Goal: Communication & Community: Answer question/provide support

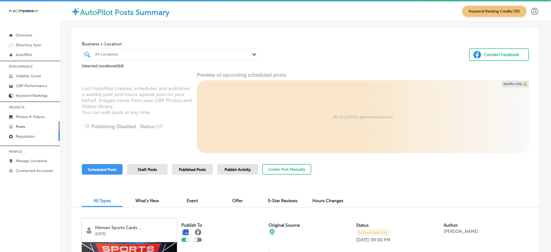
click at [45, 137] on link "Reputation" at bounding box center [30, 136] width 60 height 10
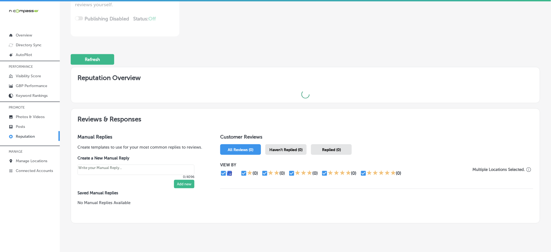
scroll to position [125, 0]
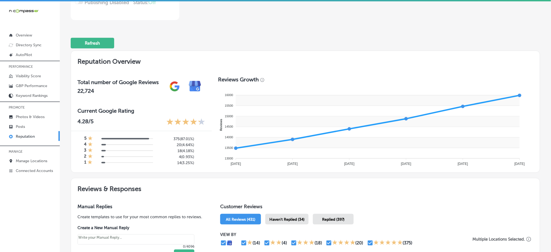
click at [282, 217] on span "Haven't Replied (34)" at bounding box center [286, 219] width 35 height 5
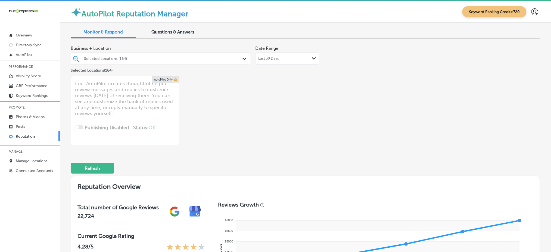
click at [196, 61] on div at bounding box center [152, 58] width 139 height 7
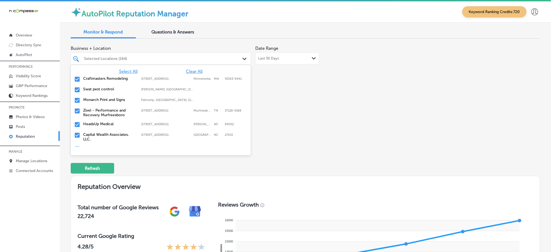
click at [192, 70] on span "Clear All" at bounding box center [194, 71] width 17 height 5
type textarea "x"
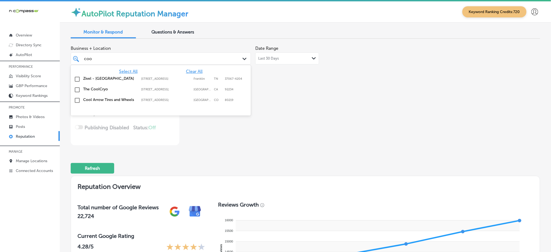
type input "cool"
click at [191, 105] on div "Cool Arrow Tires and Wheels [STREET_ADDRESS] [STREET_ADDRESS]" at bounding box center [161, 100] width 176 height 8
type textarea "x"
type input "cool"
click at [351, 124] on div "Business + Location option [STREET_ADDRESS]; , selected. option [STREET_ADDRESS…" at bounding box center [305, 94] width 469 height 102
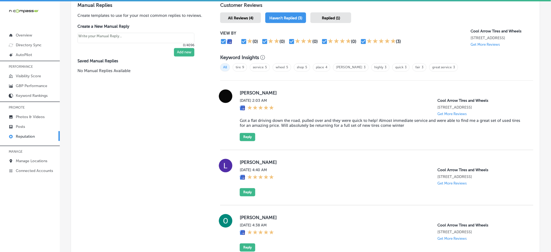
scroll to position [389, 0]
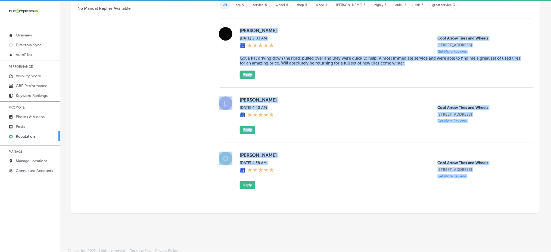
drag, startPoint x: 236, startPoint y: 28, endPoint x: 483, endPoint y: 177, distance: 288.8
click at [483, 177] on div "[PERSON_NAME][DATE] 2:03 AM Cool Arrow Tires and Wheels [STREET_ADDRESS] Get Mo…" at bounding box center [376, 108] width 313 height 180
copy div "[PERSON_NAME][DATE] 2:03 AM Cool Arrow Tires and Wheels [STREET_ADDRESS] Get Mo…"
click at [322, 149] on div "[PERSON_NAME] [DATE] 4:38 AM Cool Arrow Tires and Wheels [STREET_ADDRESS] Get M…" at bounding box center [376, 170] width 313 height 55
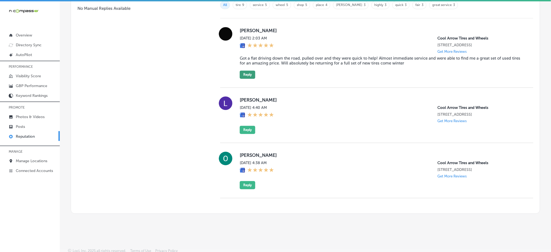
click at [250, 71] on button "Reply" at bounding box center [247, 74] width 15 height 8
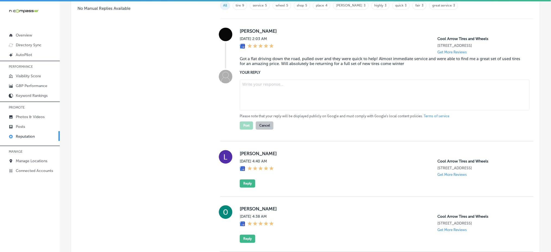
click at [277, 87] on textarea at bounding box center [385, 94] width 290 height 31
type textarea "x"
paste textarea "Thank you for the five-star review, [PERSON_NAME]! We’re so glad to hear that w…"
type textarea "Thank you for the five-star review, [PERSON_NAME]! We’re so glad to hear that w…"
click at [278, 86] on textarea at bounding box center [385, 94] width 290 height 31
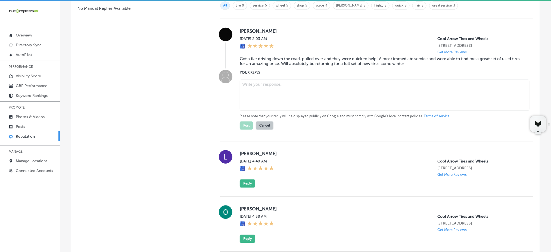
click at [256, 90] on textarea at bounding box center [385, 94] width 290 height 31
paste textarea "Thank you for the five-star review, [PERSON_NAME]! We’re so glad to hear that w…"
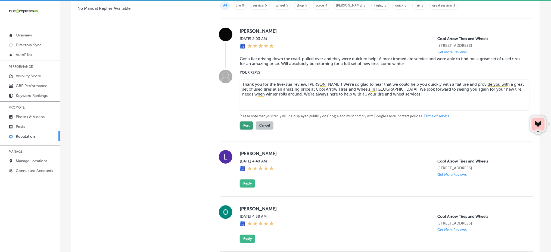
type textarea "Thank you for the five-star review, [PERSON_NAME]! We’re so glad to hear that w…"
click at [248, 123] on button "Post" at bounding box center [246, 125] width 13 height 8
type textarea "x"
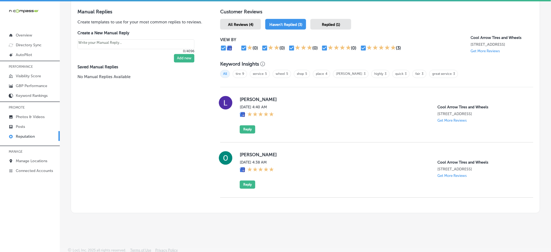
scroll to position [320, 0]
click at [242, 129] on button "Reply" at bounding box center [247, 129] width 15 height 8
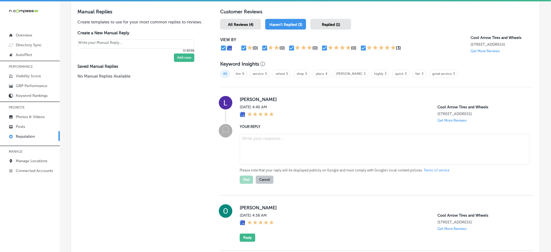
click at [260, 146] on textarea at bounding box center [385, 149] width 290 height 31
paste textarea "Thank you for the five stars, [PERSON_NAME]! We truly appreciate your support o…"
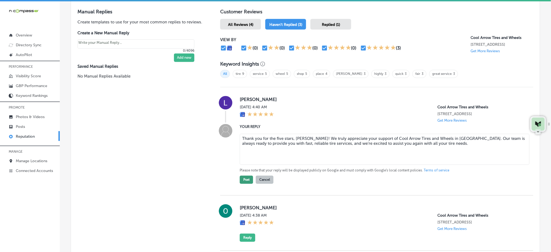
type textarea "Thank you for the five stars, [PERSON_NAME]! We truly appreciate your support o…"
click at [248, 177] on button "Post" at bounding box center [246, 180] width 13 height 8
type textarea "x"
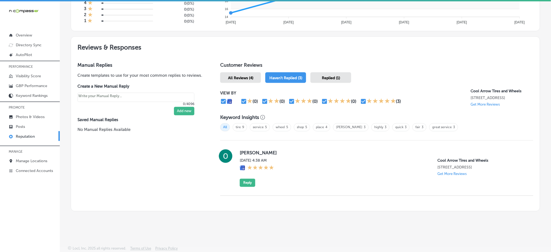
scroll to position [264, 0]
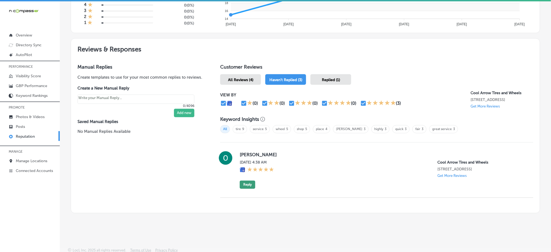
click at [241, 180] on button "Reply" at bounding box center [247, 184] width 15 height 8
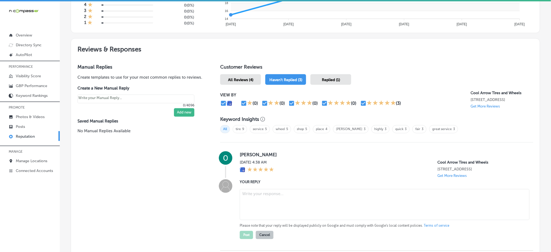
click at [262, 193] on textarea at bounding box center [385, 204] width 290 height 31
paste textarea "Thank you for the five stars, [PERSON_NAME]! We appreciate you choosing Cool Ar…"
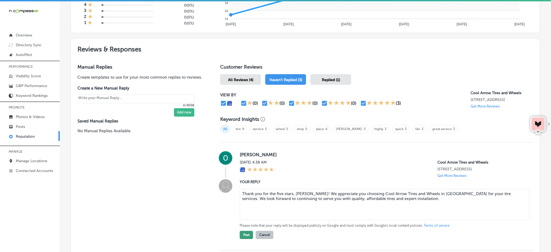
type textarea "Thank you for the five stars, [PERSON_NAME]! We appreciate you choosing Cool Ar…"
click at [246, 234] on button "Post" at bounding box center [246, 235] width 13 height 8
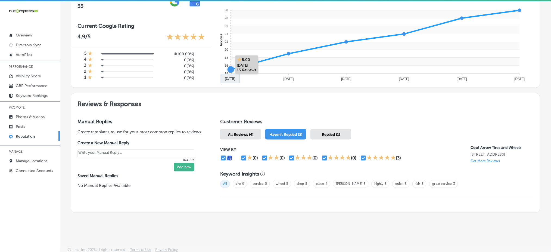
scroll to position [0, 0]
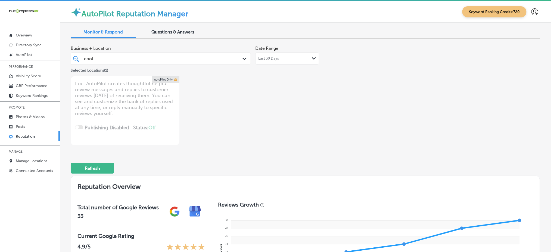
click at [204, 61] on div "cool cool" at bounding box center [152, 58] width 139 height 7
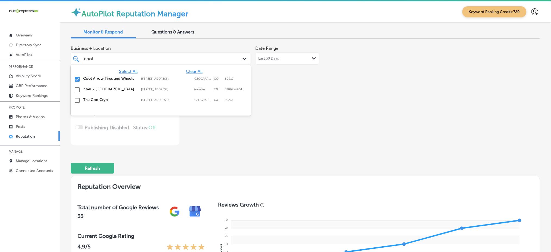
click at [197, 70] on span "Clear All" at bounding box center [194, 71] width 17 height 5
type textarea "x"
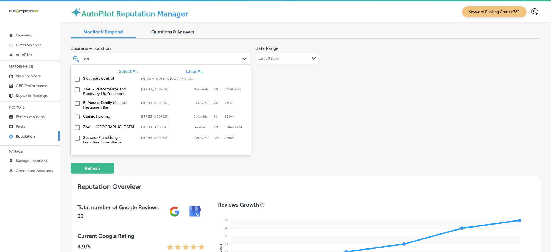
type input "c"
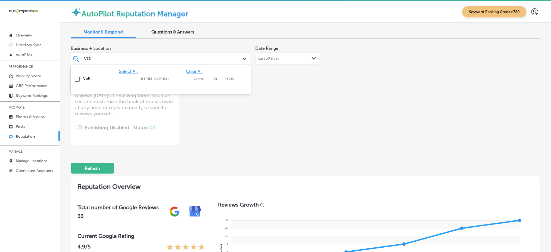
type input "VOLT"
click at [197, 77] on label "Carmel" at bounding box center [203, 79] width 18 height 4
type textarea "x"
type input "VOLT"
click at [342, 120] on div "Business + Location option [STREET_ADDRESS]; , selected. option [STREET_ADDRESS…" at bounding box center [212, 94] width 282 height 102
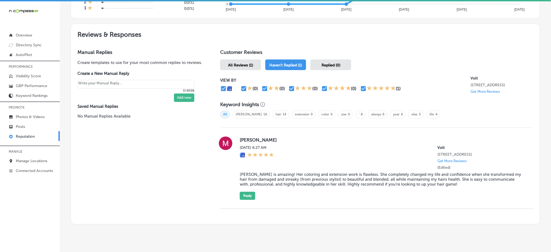
scroll to position [290, 0]
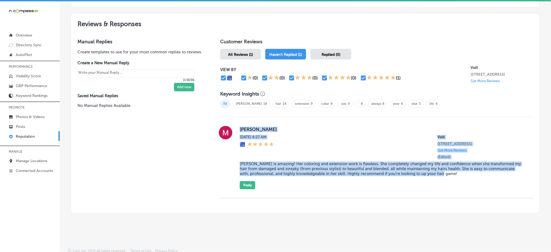
drag, startPoint x: 236, startPoint y: 127, endPoint x: 465, endPoint y: 174, distance: 233.1
click at [465, 174] on div "[PERSON_NAME] [DATE] 6:27 AM Volt [STREET_ADDRESS] Get More Reviews (Edited) [P…" at bounding box center [376, 157] width 313 height 63
copy div "[PERSON_NAME] [DATE] 6:27 AM Volt [STREET_ADDRESS] Get More Reviews (Edited) [P…"
click at [376, 154] on div "[DATE] 6:27 AM Volt [STREET_ADDRESS] Get More Reviews (Edited)" at bounding box center [382, 147] width 285 height 24
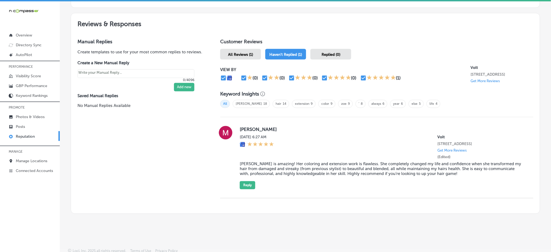
click at [331, 54] on span "Replied (0)" at bounding box center [331, 54] width 19 height 5
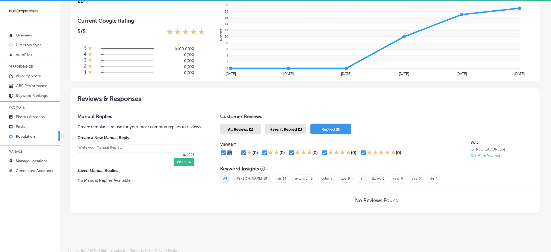
scroll to position [216, 0]
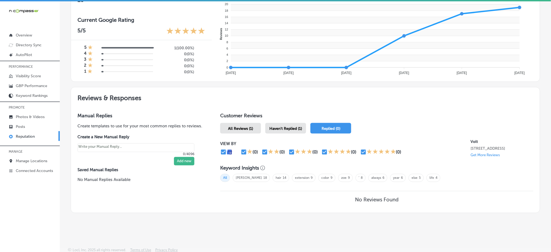
click at [286, 126] on span "Haven't Replied (1)" at bounding box center [285, 128] width 33 height 5
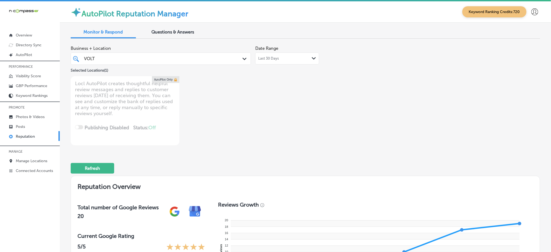
click at [279, 55] on div "Last 30 Days Path Created with Sketch." at bounding box center [287, 58] width 64 height 12
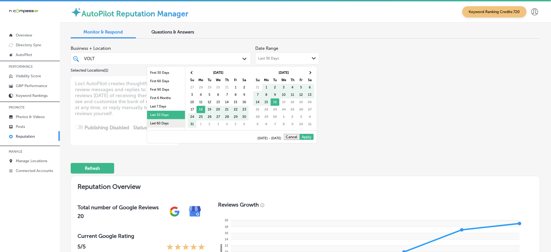
click at [164, 123] on li "Last 60 Days" at bounding box center [166, 123] width 38 height 8
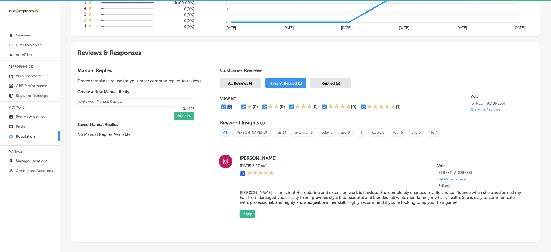
scroll to position [268, 0]
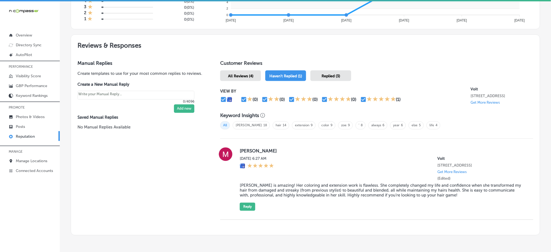
click at [329, 83] on div "VIEW BY (0) (0) (0) (0) (1) Volt [STREET_ADDRESS] Get More Reviews" at bounding box center [376, 95] width 313 height 25
click at [329, 77] on div "Replied (3)" at bounding box center [330, 75] width 41 height 11
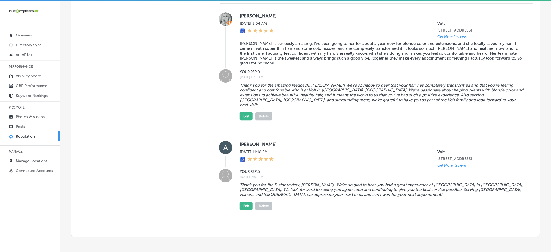
scroll to position [522, 0]
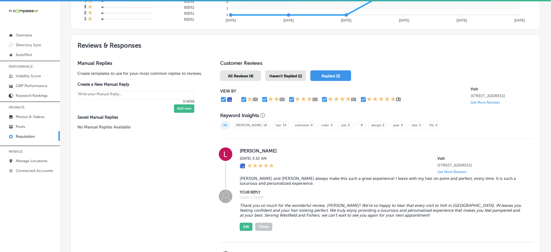
click at [290, 74] on span "Haven't Replied (1)" at bounding box center [285, 76] width 33 height 5
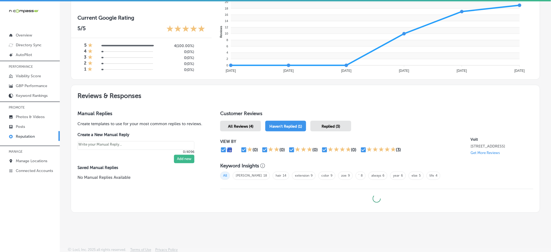
type textarea "x"
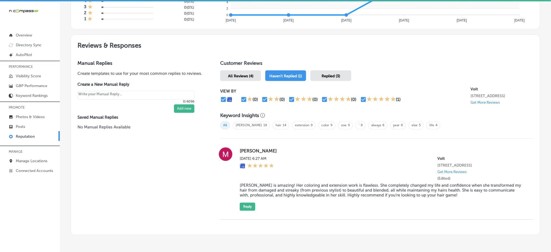
scroll to position [290, 0]
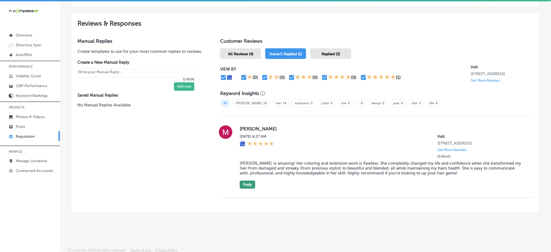
click at [247, 182] on button "Reply" at bounding box center [247, 184] width 15 height 8
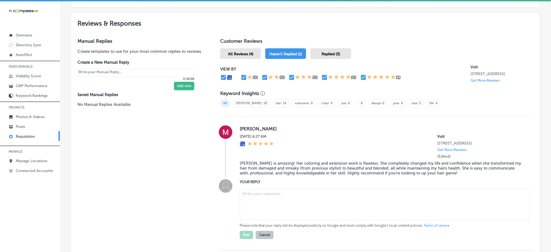
click at [311, 207] on textarea at bounding box center [385, 204] width 290 height 31
paste textarea "Thank you so much for the amazing review, [PERSON_NAME]! We’re so happy to hear…"
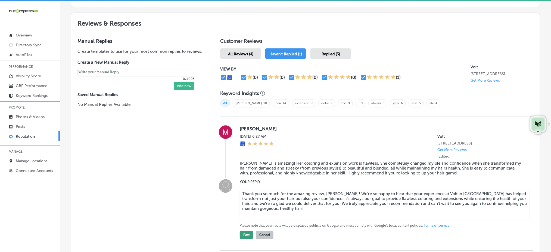
type textarea "Thank you so much for the amazing review, [PERSON_NAME]! We’re so happy to hear…"
click at [247, 233] on button "Post" at bounding box center [246, 235] width 13 height 8
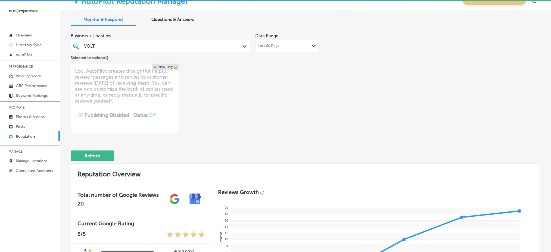
scroll to position [0, 0]
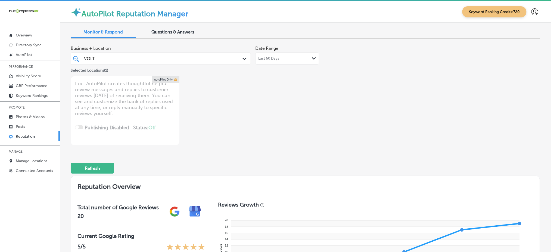
click at [176, 60] on div "VOLT VOLT" at bounding box center [152, 58] width 139 height 7
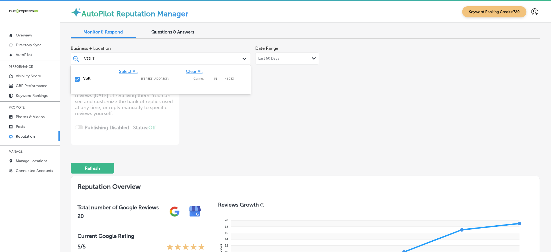
click at [191, 71] on span "Clear All" at bounding box center [194, 71] width 17 height 5
type textarea "x"
type input "V"
type input "glow"
click at [188, 77] on label "Aurora, [GEOGRAPHIC_DATA], [GEOGRAPHIC_DATA] | [GEOGRAPHIC_DATA], [GEOGRAPHIC_D…" at bounding box center [167, 79] width 52 height 4
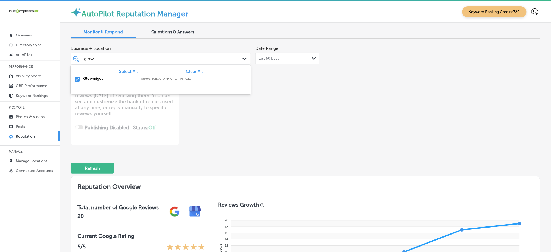
click at [231, 84] on div "Glowmigos Aurora, [GEOGRAPHIC_DATA], [GEOGRAPHIC_DATA] | [GEOGRAPHIC_DATA], [GE…" at bounding box center [161, 79] width 180 height 11
click at [228, 83] on div "Glowmigos Aurora, [GEOGRAPHIC_DATA], [GEOGRAPHIC_DATA] | [GEOGRAPHIC_DATA], [GE…" at bounding box center [161, 79] width 180 height 11
type textarea "x"
type input "glow"
click at [348, 96] on div "Business + Location option focused, 2 of 166. 2 results available for search te…" at bounding box center [212, 94] width 282 height 102
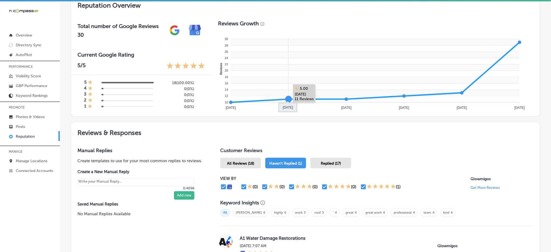
scroll to position [289, 0]
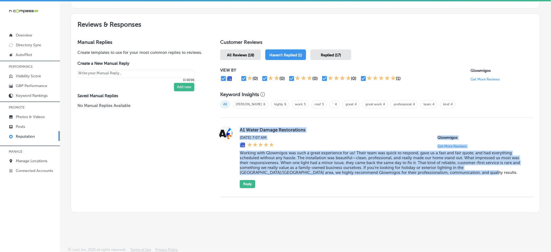
drag, startPoint x: 234, startPoint y: 125, endPoint x: 446, endPoint y: 172, distance: 217.8
click at [446, 172] on div "A1 Water Damage Restorations [DATE] 7:07 AM Glowmigos Get More Reviews Working …" at bounding box center [376, 157] width 313 height 62
copy div "A1 Water Damage Restorations [DATE] 7:07 AM Glowmigos Get More Reviews Working …"
click at [263, 169] on blockquote "Working with Glowmigos was such a great experience for us! Their team was quick…" at bounding box center [382, 163] width 285 height 24
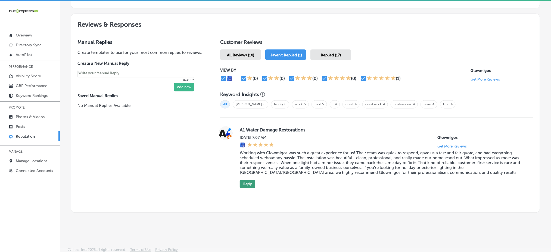
click at [241, 184] on button "Reply" at bounding box center [247, 184] width 15 height 8
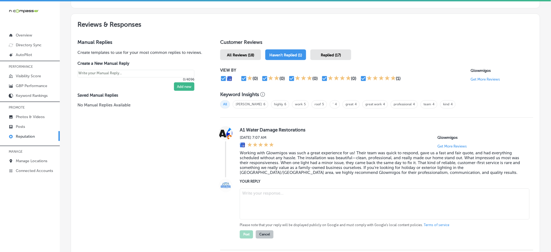
click at [259, 193] on textarea at bounding box center [385, 203] width 290 height 31
click at [324, 56] on div "Replied (17)" at bounding box center [330, 54] width 41 height 11
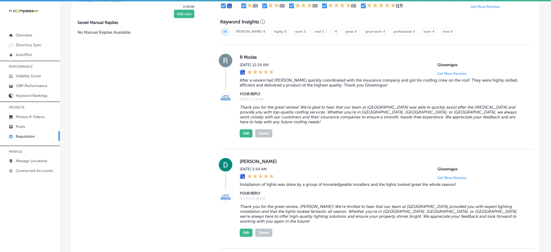
scroll to position [325, 0]
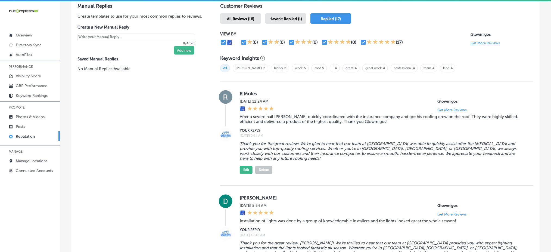
click at [290, 17] on span "Haven't Replied (1)" at bounding box center [285, 19] width 33 height 5
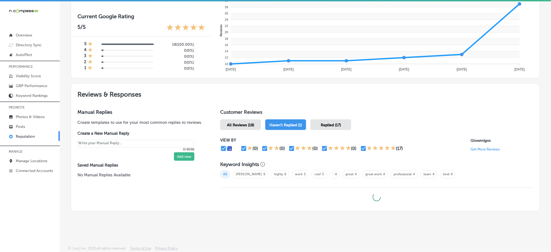
scroll to position [218, 0]
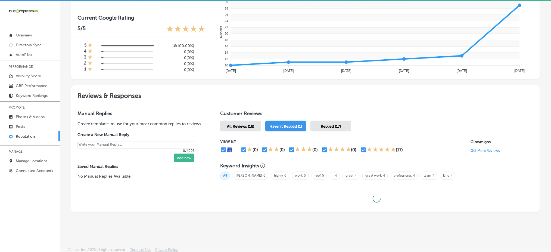
type textarea "x"
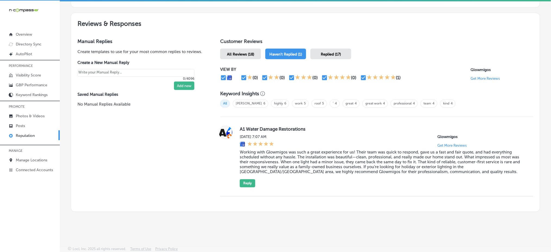
scroll to position [1, 0]
click at [247, 180] on button "Reply" at bounding box center [247, 183] width 15 height 8
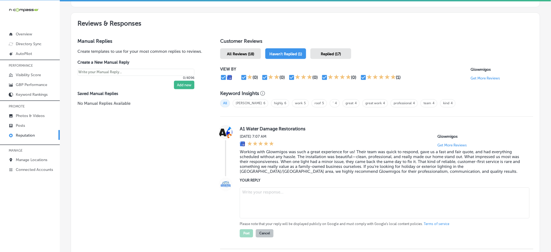
click at [262, 194] on textarea at bounding box center [385, 202] width 290 height 31
paste textarea "Thank you for the wonderful review, A1 Water Damage Restorations! We’re so glad…"
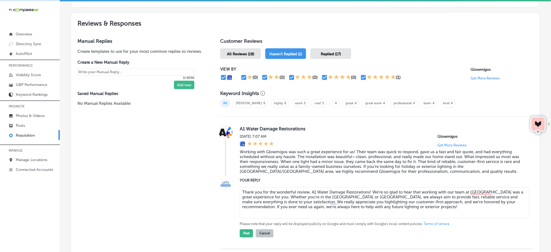
drag, startPoint x: 308, startPoint y: 191, endPoint x: 368, endPoint y: 190, distance: 59.3
click at [368, 190] on textarea "Thank you for the wonderful review, A1 Water Damage Restorations! We’re so glad…" at bounding box center [385, 202] width 290 height 31
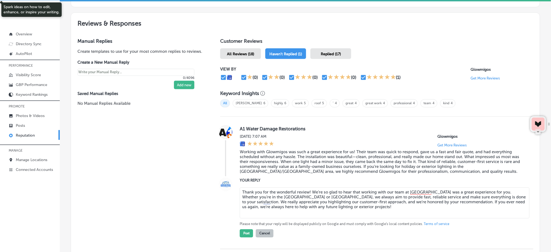
click at [380, 211] on textarea "Thank you for the wonderful review! We’re so glad to hear that working with our…" at bounding box center [385, 202] width 290 height 31
type textarea "Thank you for the wonderful review! We’re so glad to hear that working with our…"
type textarea "x"
drag, startPoint x: 492, startPoint y: 189, endPoint x: 306, endPoint y: 194, distance: 186.0
click at [306, 194] on textarea "Thank you for the wonderful review! We’re so glad to hear that working with our…" at bounding box center [385, 202] width 290 height 31
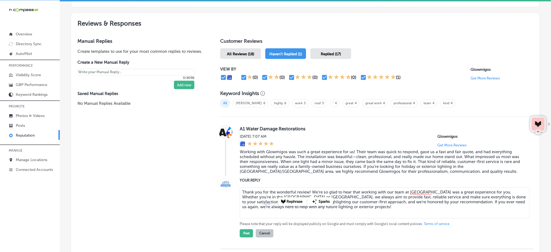
paste textarea "’re in the [GEOGRAPHIC_DATA], [GEOGRAPHIC_DATA], or surrounding areas,"
type textarea "Thank you for the wonderful review! We’re so glad to hear that working with our…"
click at [244, 229] on button "Post" at bounding box center [246, 233] width 13 height 8
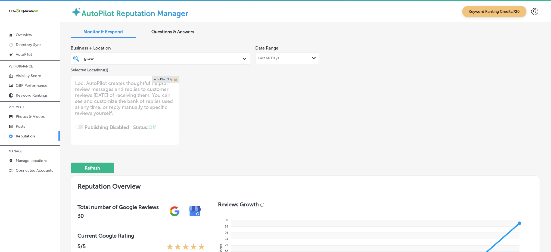
scroll to position [0, 0]
click at [159, 59] on div "glow glow" at bounding box center [152, 58] width 139 height 7
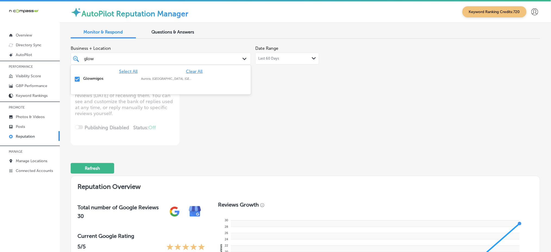
click at [198, 70] on span "Clear All" at bounding box center [194, 71] width 17 height 5
type textarea "x"
type input "g"
type input "nfuze"
click at [200, 77] on label "[GEOGRAPHIC_DATA]" at bounding box center [203, 80] width 18 height 7
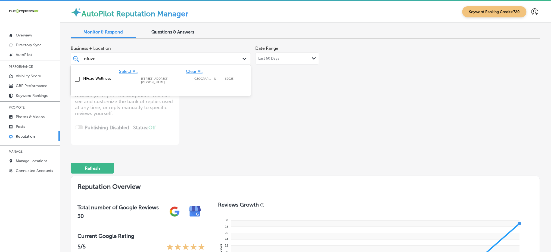
type textarea "x"
type input "nfuze"
click at [302, 102] on div "Business + Location option [STREET_ADDRESS][PERSON_NAME]. option [STREET_ADDRES…" at bounding box center [212, 94] width 282 height 102
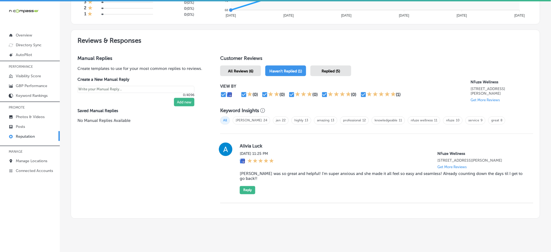
scroll to position [274, 0]
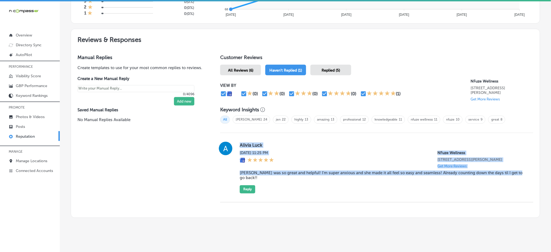
drag, startPoint x: 237, startPoint y: 142, endPoint x: 517, endPoint y: 175, distance: 281.4
click at [517, 175] on div "Alivia Luck [DATE] 11:25 PM NFuze Wellness [STREET_ADDRESS][PERSON_NAME] Get Mo…" at bounding box center [376, 168] width 313 height 52
copy div "Alivia Luck [DATE] 11:25 PM NFuze Wellness [STREET_ADDRESS][PERSON_NAME] Get Mo…"
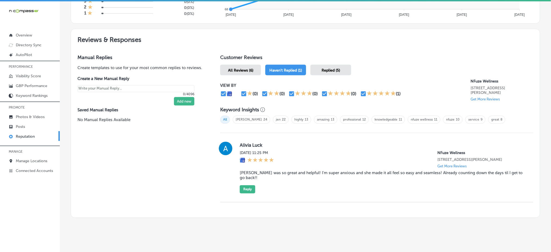
click at [314, 70] on div "Replied (5)" at bounding box center [330, 70] width 41 height 11
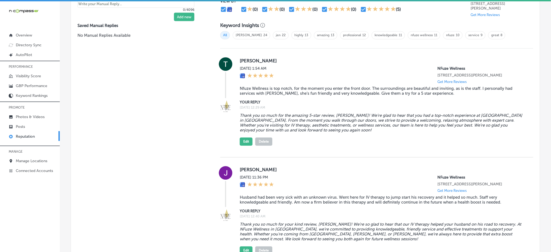
scroll to position [346, 0]
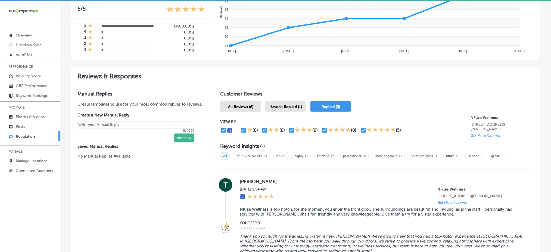
click at [292, 104] on span "Haven't Replied (1)" at bounding box center [285, 106] width 33 height 5
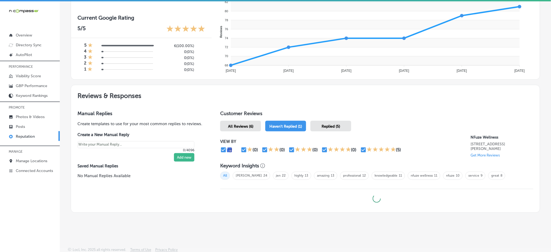
scroll to position [1, 0]
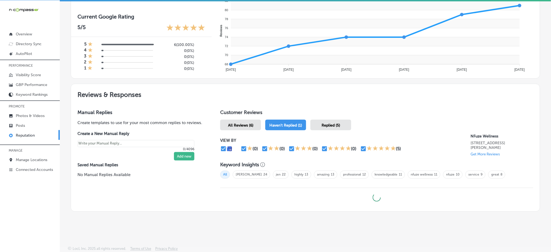
type textarea "x"
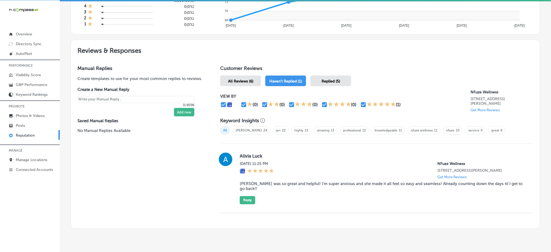
scroll to position [274, 0]
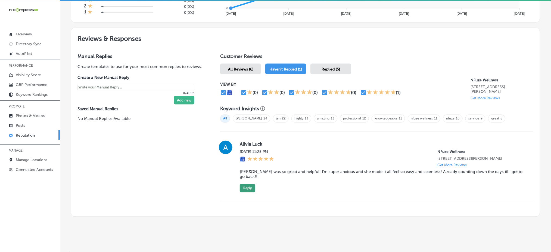
click at [242, 184] on button "Reply" at bounding box center [247, 188] width 15 height 8
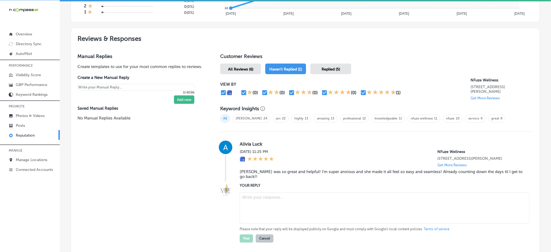
click at [294, 200] on textarea at bounding box center [385, 207] width 290 height 31
paste textarea "Thank you so much for the kind review, [PERSON_NAME]! We’re so glad to hear tha…"
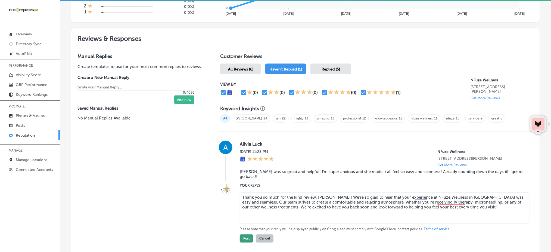
type textarea "Thank you so much for the kind review, [PERSON_NAME]! We’re so glad to hear tha…"
click at [241, 234] on button "Post" at bounding box center [246, 238] width 13 height 8
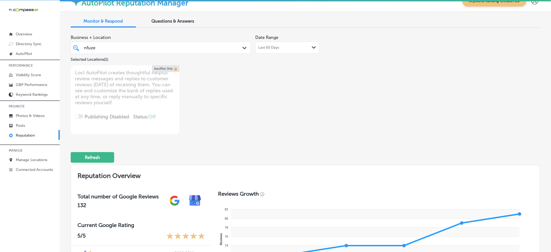
scroll to position [0, 0]
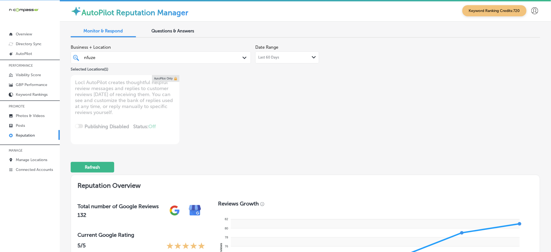
click at [179, 62] on div "nfuze nfuze Path Created with Sketch." at bounding box center [161, 57] width 180 height 12
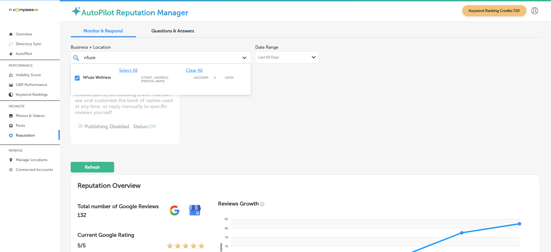
click at [194, 69] on span "Clear All" at bounding box center [194, 70] width 17 height 5
type textarea "x"
type input "n"
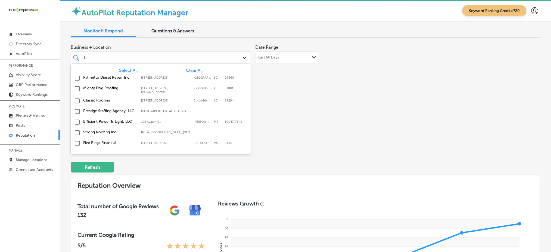
type input "fix"
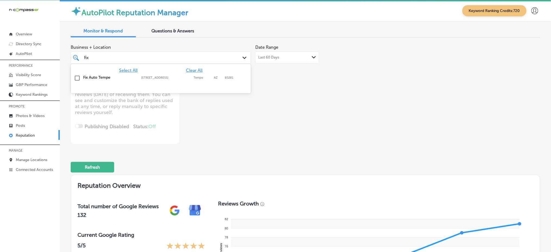
click at [195, 77] on label "Tempe" at bounding box center [203, 78] width 18 height 4
type textarea "x"
type input "fix"
click at [426, 121] on div "Business + Location option [STREET_ADDRESS]. option [STREET_ADDRESS]. 2 results…" at bounding box center [305, 93] width 469 height 102
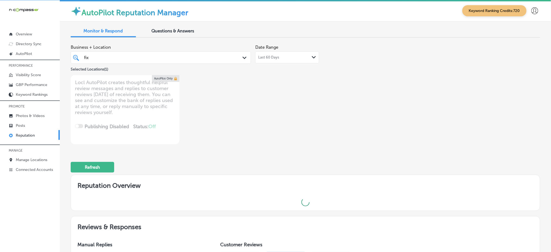
type textarea "x"
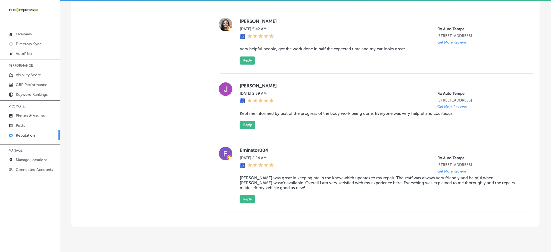
scroll to position [399, 0]
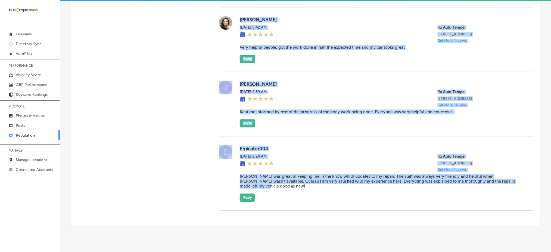
drag, startPoint x: 238, startPoint y: 15, endPoint x: 556, endPoint y: 195, distance: 365.3
click at [551, 195] on html "iconmonstr-menu-thin copy Created with Sketch. Overview Directory Sync Created …" at bounding box center [275, 125] width 551 height 253
copy div "[PERSON_NAME][DATE] 5:42 AM Fix Auto Tempe [STREET_ADDRESS] Get More Reviews Ve…"
click at [297, 58] on div "[PERSON_NAME] [DATE] 5:42 AM Fix Auto Tempe [STREET_ADDRESS] Get More Reviews V…" at bounding box center [382, 39] width 285 height 47
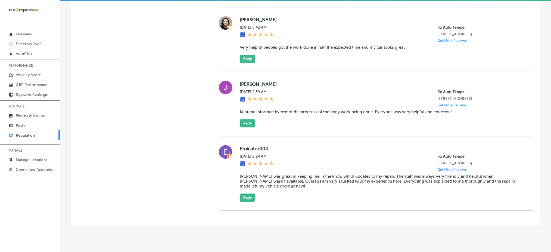
scroll to position [362, 0]
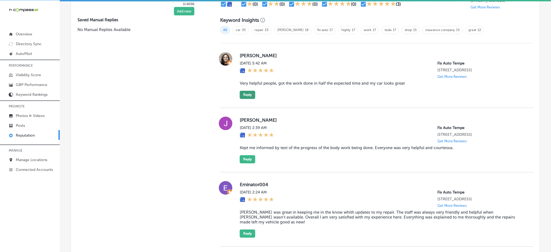
click at [250, 95] on button "Reply" at bounding box center [247, 95] width 15 height 8
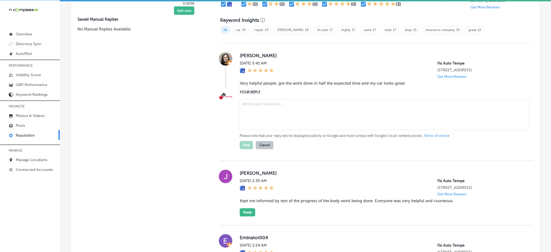
click at [262, 107] on textarea at bounding box center [385, 114] width 290 height 31
paste textarea "Thank you so much for your wonderful review, [PERSON_NAME]! We’re happy to hear…"
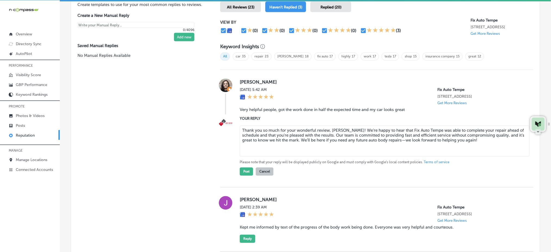
scroll to position [326, 0]
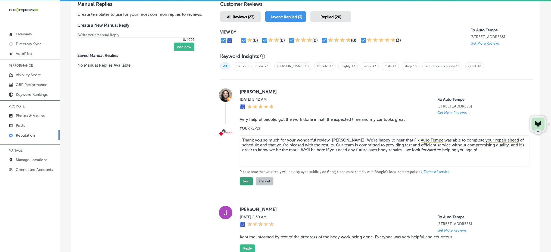
type textarea "Thank you so much for your wonderful review, [PERSON_NAME]! We’re happy to hear…"
click at [244, 181] on button "Post" at bounding box center [246, 181] width 13 height 8
type textarea "x"
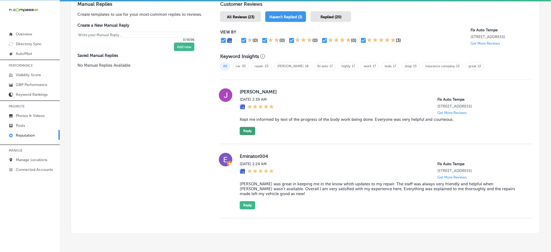
click at [240, 128] on button "Reply" at bounding box center [247, 131] width 15 height 8
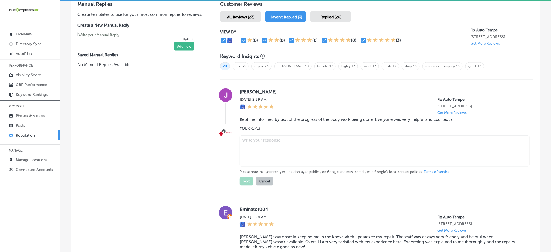
click at [283, 147] on textarea at bounding box center [385, 150] width 290 height 31
type textarea "v"
paste textarea "Thank you for the kind feedback, [PERSON_NAME]! It’s great to hear that you app…"
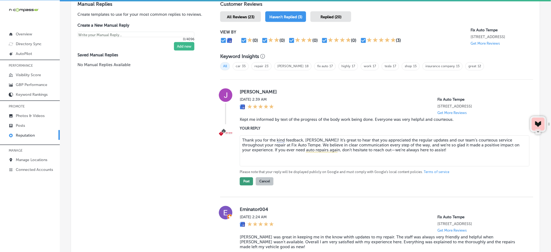
type textarea "Thank you for the kind feedback, [PERSON_NAME]! It’s great to hear that you app…"
click at [246, 178] on button "Post" at bounding box center [246, 181] width 13 height 8
type textarea "x"
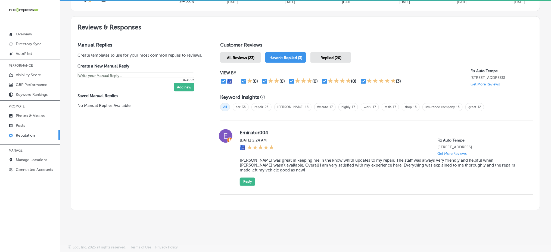
scroll to position [279, 0]
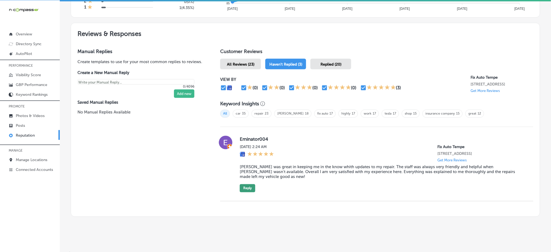
click at [243, 184] on button "Reply" at bounding box center [247, 188] width 15 height 8
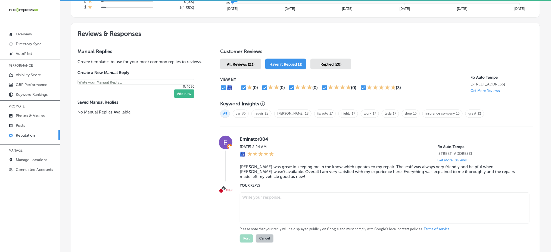
click at [288, 196] on textarea at bounding box center [385, 207] width 290 height 31
paste textarea "Thank you for the fantastic review! We’re so glad that Fix Auto Tempe could kee…"
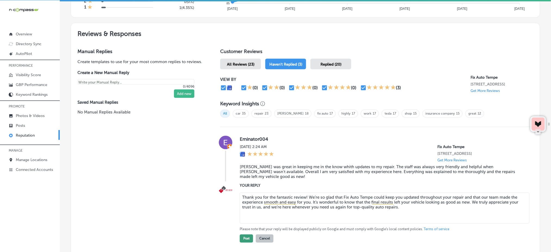
type textarea "Thank you for the fantastic review! We’re so glad that Fix Auto Tempe could kee…"
click at [240, 234] on button "Post" at bounding box center [246, 238] width 13 height 8
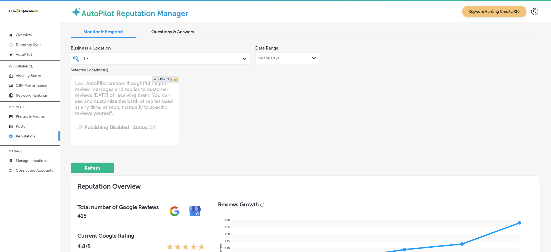
scroll to position [0, 0]
click at [200, 61] on div "fix fix" at bounding box center [152, 58] width 139 height 7
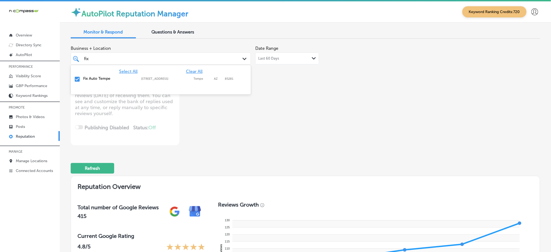
click at [198, 72] on span "Clear All" at bounding box center [194, 71] width 17 height 5
type textarea "x"
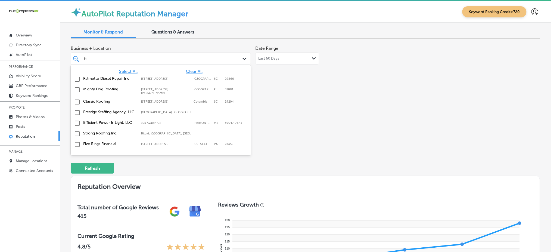
type input "f"
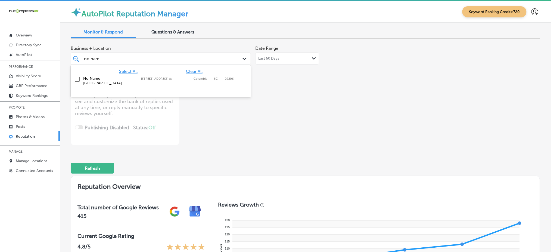
type input "no name"
drag, startPoint x: 203, startPoint y: 79, endPoint x: 299, endPoint y: 97, distance: 97.8
click at [204, 79] on label "Columbia" at bounding box center [203, 79] width 18 height 4
type textarea "x"
type input "no name"
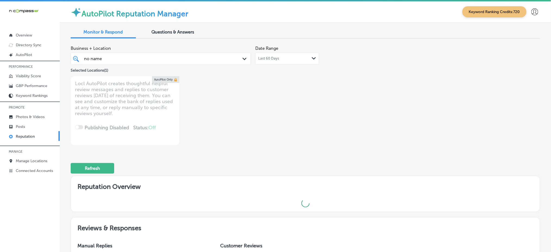
click at [349, 113] on div "Business + Location no name no name Path Created with Sketch. Selected Location…" at bounding box center [212, 94] width 282 height 102
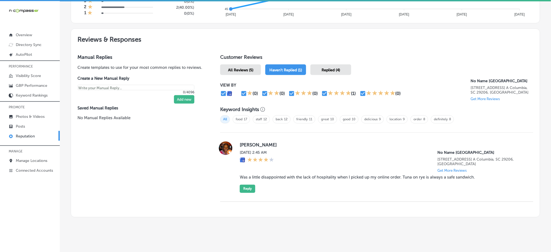
scroll to position [1, 0]
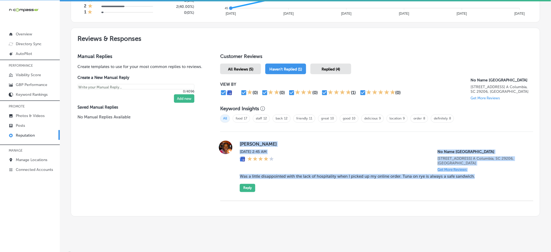
drag, startPoint x: 236, startPoint y: 142, endPoint x: 507, endPoint y: 172, distance: 272.9
click at [507, 172] on div "Vgy [PERSON_NAME] [DATE] 2:45 AM No Name [GEOGRAPHIC_DATA] [STREET_ADDRESS] A C…" at bounding box center [376, 166] width 313 height 51
copy div "Vgy [PERSON_NAME] [DATE] 2:45 AM No Name [GEOGRAPHIC_DATA] [STREET_ADDRESS] A C…"
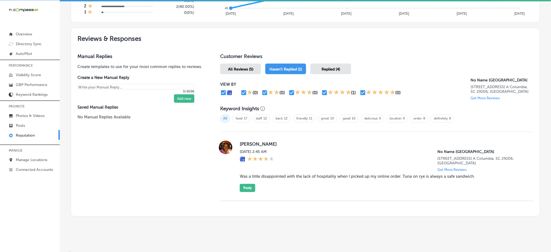
click at [331, 68] on span "Replied (4)" at bounding box center [331, 69] width 18 height 5
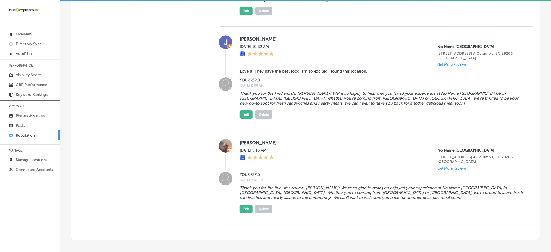
scroll to position [597, 0]
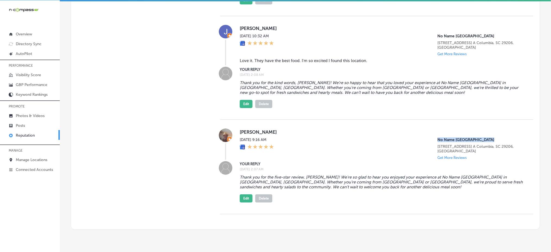
drag, startPoint x: 485, startPoint y: 121, endPoint x: 431, endPoint y: 125, distance: 53.7
click at [431, 128] on div "[PERSON_NAME] [DATE] 9:16 AM No Name [GEOGRAPHIC_DATA] [STREET_ADDRESS] A [GEOG…" at bounding box center [382, 143] width 285 height 31
copy p "No Name [GEOGRAPHIC_DATA]"
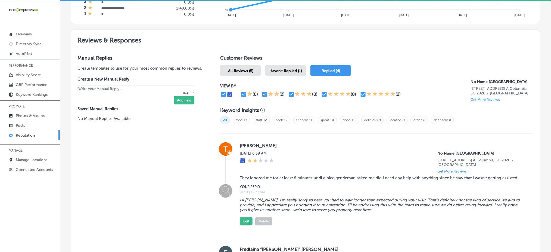
scroll to position [271, 0]
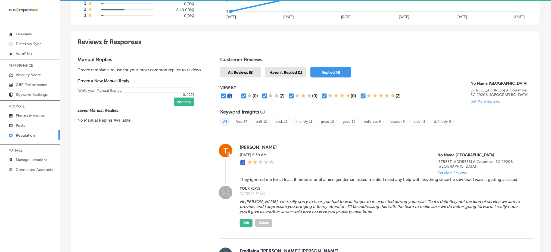
click at [290, 67] on div "Haven't Replied (1)" at bounding box center [285, 72] width 41 height 11
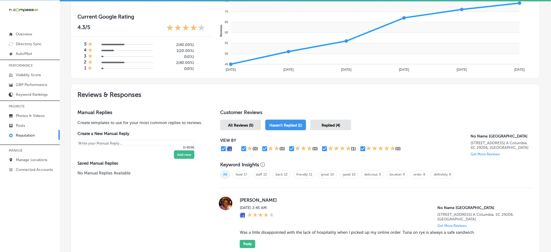
scroll to position [271, 0]
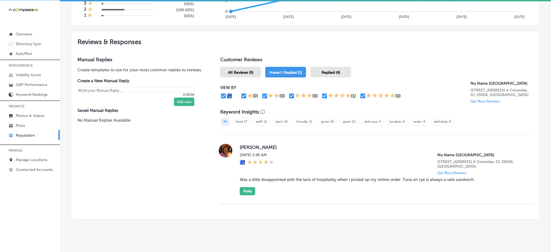
click at [357, 177] on blockquote "Was a little disappointed with the lack of hospitality when I picked up my onli…" at bounding box center [382, 179] width 285 height 5
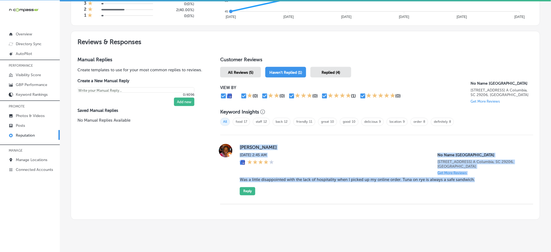
drag, startPoint x: 239, startPoint y: 146, endPoint x: 490, endPoint y: 186, distance: 255.0
click at [490, 186] on div "Vgy [PERSON_NAME] [DATE] 2:45 AM No Name [GEOGRAPHIC_DATA] [STREET_ADDRESS] A C…" at bounding box center [382, 169] width 285 height 51
copy div "Vgy [PERSON_NAME] [DATE] 2:45 AM No Name [GEOGRAPHIC_DATA] [STREET_ADDRESS] A C…"
click at [333, 156] on div "[DATE] 2:45 AM No Name [GEOGRAPHIC_DATA] [STREET_ADDRESS] A [GEOGRAPHIC_DATA], …" at bounding box center [382, 164] width 285 height 22
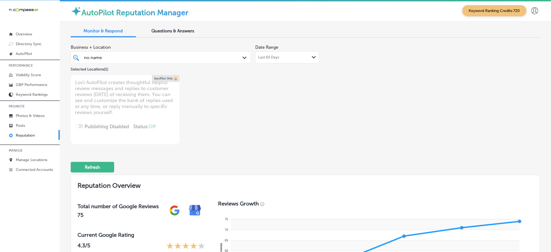
scroll to position [0, 0]
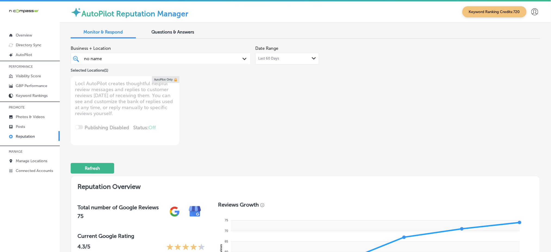
click at [142, 55] on div "no name no name" at bounding box center [152, 58] width 139 height 7
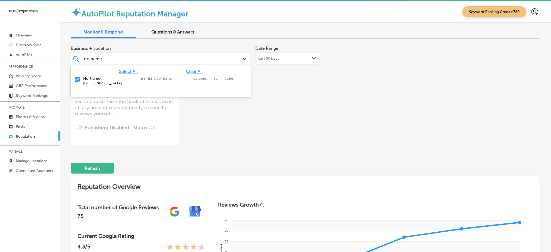
click at [192, 70] on span "Clear All" at bounding box center [194, 71] width 17 height 5
type textarea "x"
type input "n"
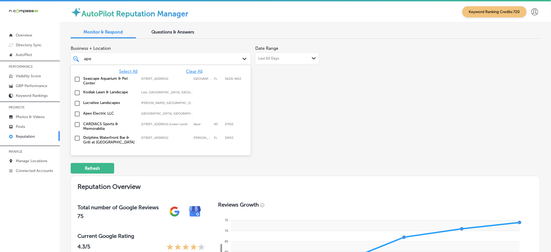
type input "apex"
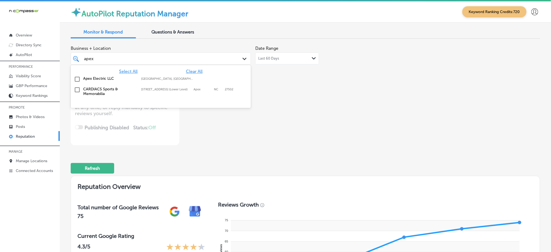
click at [192, 80] on label "[GEOGRAPHIC_DATA], [GEOGRAPHIC_DATA], [GEOGRAPHIC_DATA] | [GEOGRAPHIC_DATA], [G…" at bounding box center [167, 79] width 52 height 4
type textarea "x"
type input "apex"
click at [340, 102] on div "Business + Location option focused, 2 of 166. 3 results available for search te…" at bounding box center [212, 94] width 282 height 102
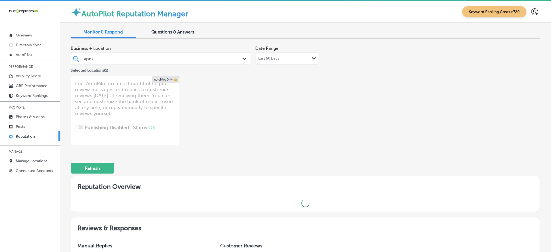
type textarea "x"
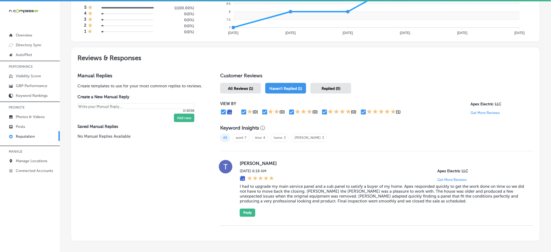
scroll to position [284, 0]
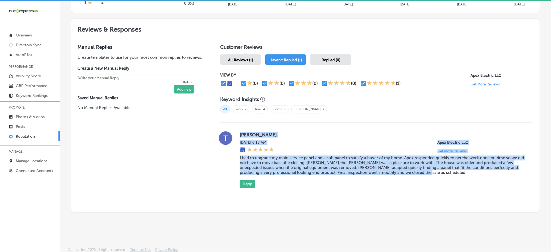
drag, startPoint x: 236, startPoint y: 130, endPoint x: 468, endPoint y: 169, distance: 235.6
click at [468, 169] on div "[PERSON_NAME] [DATE] 6:18 AM Apex Electric LLC Get More Reviews I had to upgrad…" at bounding box center [376, 159] width 313 height 57
copy div "[PERSON_NAME] [DATE] 6:18 AM Apex Electric LLC Get More Reviews I had to upgrad…"
click at [348, 142] on div "[DATE] 6:18 AM Apex Electric LLC Get More Reviews" at bounding box center [382, 146] width 285 height 13
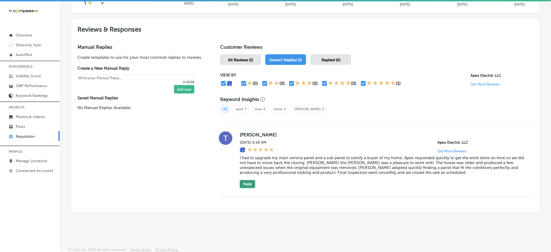
click at [248, 185] on button "Reply" at bounding box center [247, 184] width 15 height 8
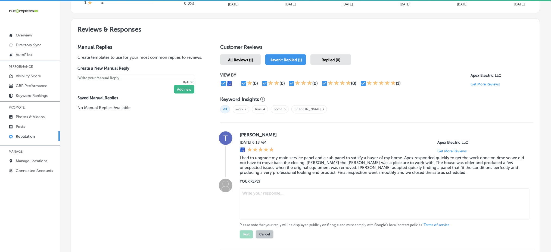
click at [267, 200] on textarea at bounding box center [385, 203] width 290 height 31
paste textarea "Thank you for the wonderful review, [PERSON_NAME]! We're so happy Apex Electric…"
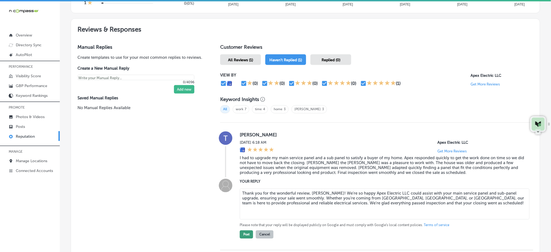
type textarea "Thank you for the wonderful review, [PERSON_NAME]! We're so happy Apex Electric…"
click at [243, 233] on button "Post" at bounding box center [246, 234] width 13 height 8
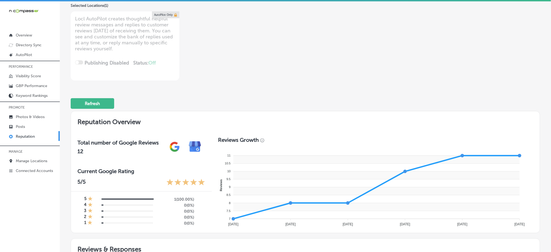
scroll to position [0, 0]
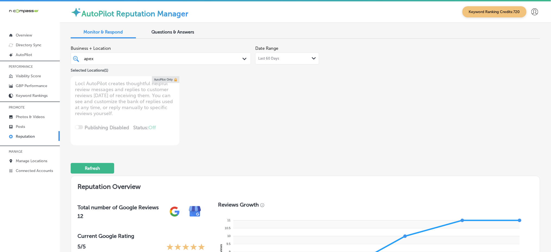
click at [193, 61] on div "apex apex" at bounding box center [152, 58] width 139 height 7
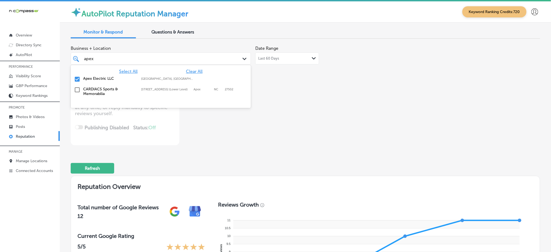
click at [197, 72] on span "Clear All" at bounding box center [194, 71] width 17 height 5
type textarea "x"
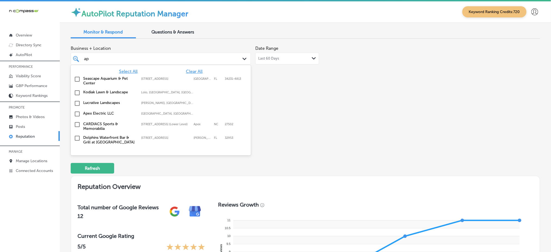
type input "a"
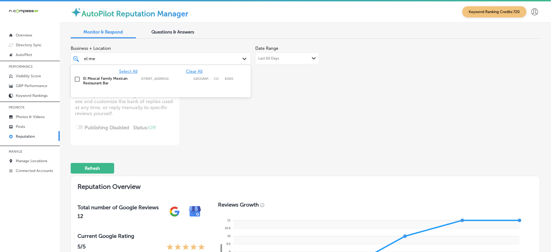
type input "el mes"
click at [197, 75] on div "El Mescal Family Mexican Restaurant Bar [STREET_ADDRESS][GEOGRAPHIC_DATA][STREE…" at bounding box center [161, 80] width 176 height 11
type textarea "x"
type input "el mes"
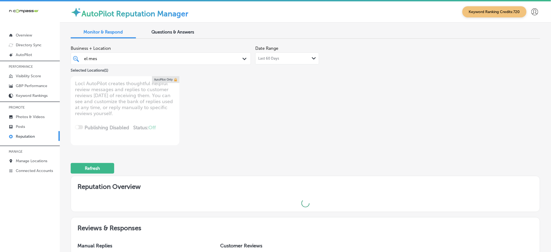
click at [287, 96] on div "Business + Location el mes el mes Path Created with Sketch. Selected Locations …" at bounding box center [212, 94] width 282 height 102
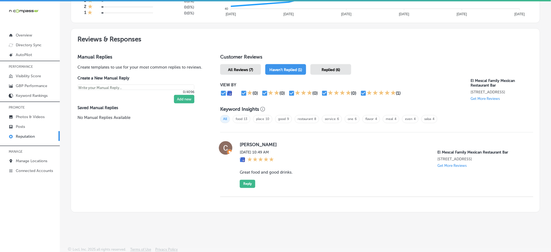
scroll to position [279, 0]
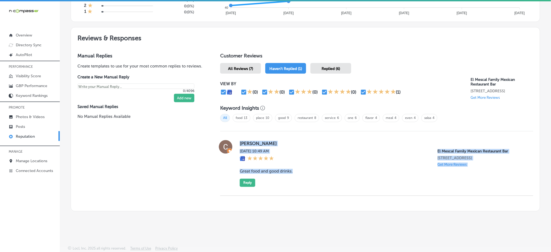
drag, startPoint x: 236, startPoint y: 138, endPoint x: 319, endPoint y: 171, distance: 89.2
click at [319, 171] on div "[PERSON_NAME] [DATE] 10:49 AM El Mescal Family Mexican Restaurant Bar [STREET_A…" at bounding box center [376, 163] width 313 height 47
click at [300, 163] on div "[DATE] 10:49 AM El Mescal Family Mexican Restaurant Bar [STREET_ADDRESS] Get Mo…" at bounding box center [382, 158] width 285 height 18
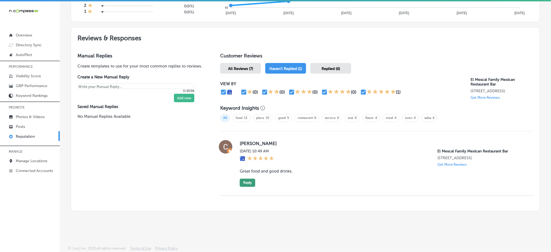
click at [250, 184] on button "Reply" at bounding box center [247, 183] width 15 height 8
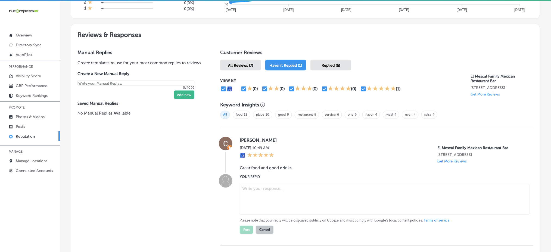
click at [329, 65] on span "Replied (6)" at bounding box center [331, 65] width 18 height 5
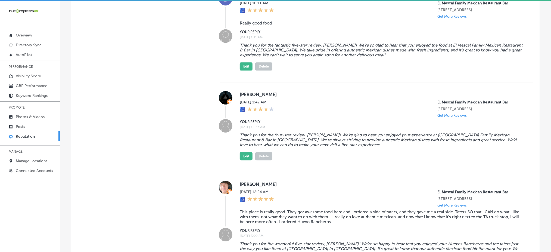
scroll to position [460, 0]
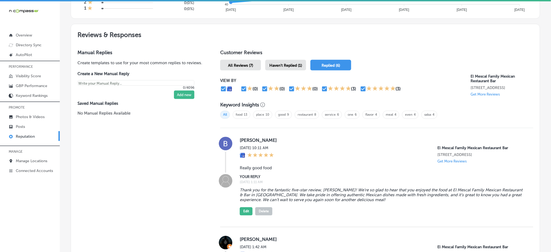
click at [275, 63] on span "Haven't Replied (1)" at bounding box center [285, 65] width 33 height 5
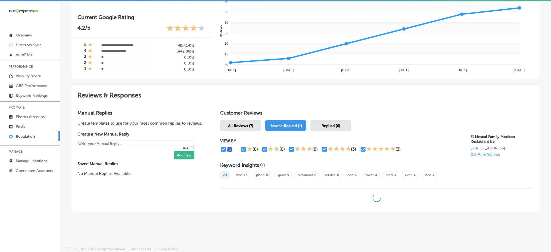
type textarea "x"
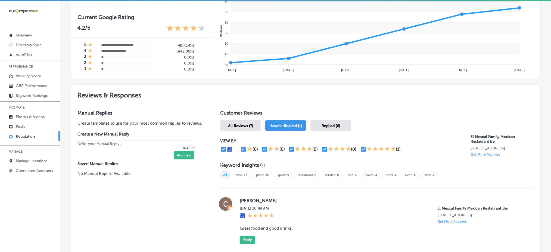
scroll to position [279, 0]
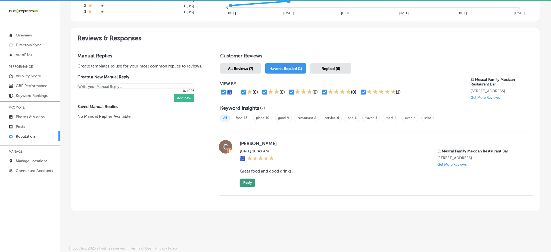
click at [253, 181] on button "Reply" at bounding box center [247, 183] width 15 height 8
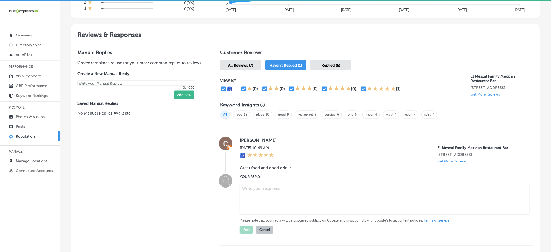
click at [263, 191] on textarea at bounding box center [385, 199] width 290 height 31
paste textarea "Thank you for the great five-star review, [PERSON_NAME]! We're so glad to hear …"
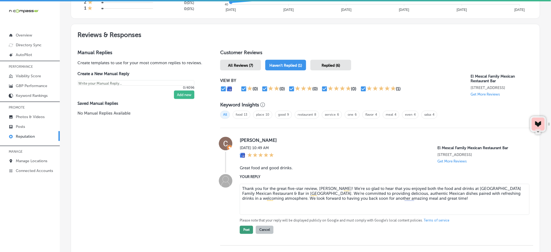
type textarea "Thank you for the great five-star review, [PERSON_NAME]! We're so glad to hear …"
click at [249, 233] on button "Post" at bounding box center [246, 230] width 13 height 8
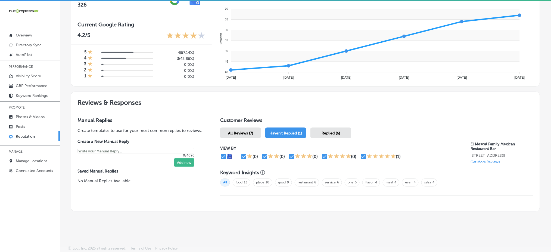
scroll to position [210, 0]
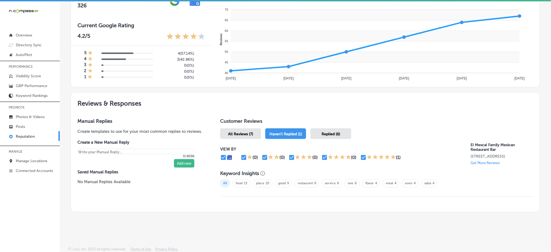
click at [449, 97] on h2 "Reviews & Responses" at bounding box center [305, 102] width 469 height 19
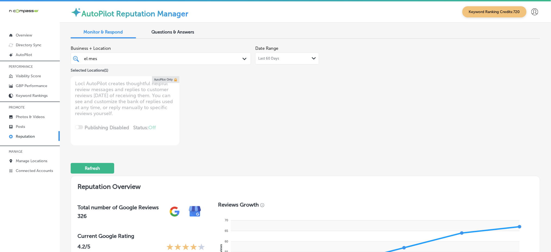
click at [138, 55] on div "el mes el mes" at bounding box center [152, 58] width 139 height 7
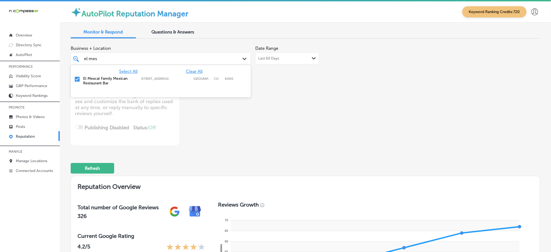
click at [192, 71] on span "Clear All" at bounding box center [194, 71] width 17 height 5
type textarea "x"
type input "e"
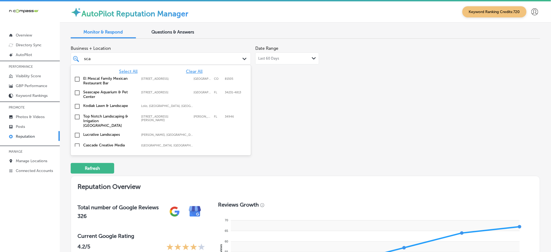
type input "scal"
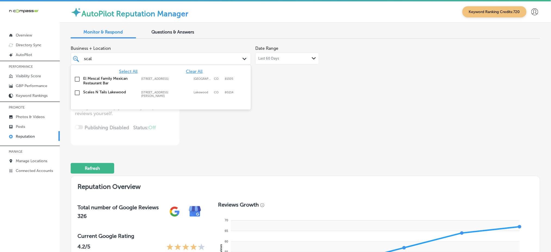
click at [181, 92] on label "[STREET_ADDRESS][PERSON_NAME]" at bounding box center [166, 94] width 50 height 7
type textarea "x"
type input "scal"
click at [317, 107] on div "Business + Location option [STREET_ADDRESS][PERSON_NAME]. option [STREET_ADDRES…" at bounding box center [212, 94] width 282 height 102
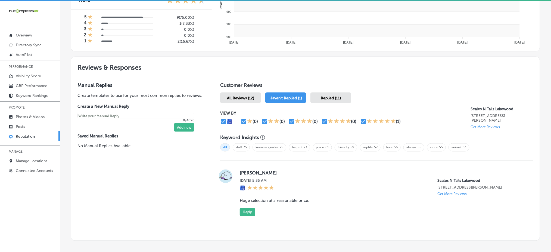
scroll to position [265, 0]
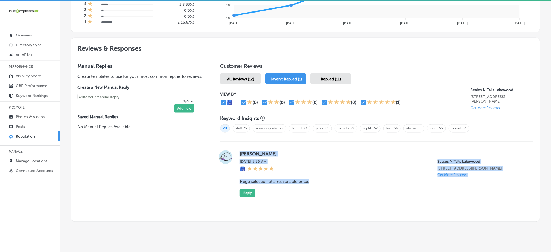
drag, startPoint x: 236, startPoint y: 150, endPoint x: 313, endPoint y: 184, distance: 83.6
click at [313, 184] on div "[PERSON_NAME] [DATE] 5:35 AM Scales [GEOGRAPHIC_DATA] [STREET_ADDRESS][PERSON_N…" at bounding box center [376, 173] width 313 height 47
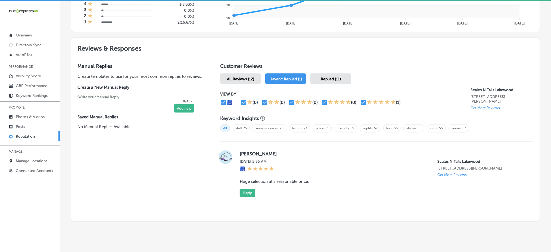
click at [339, 74] on div "Replied (11)" at bounding box center [330, 78] width 41 height 11
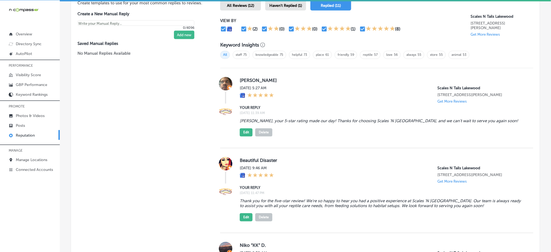
scroll to position [229, 0]
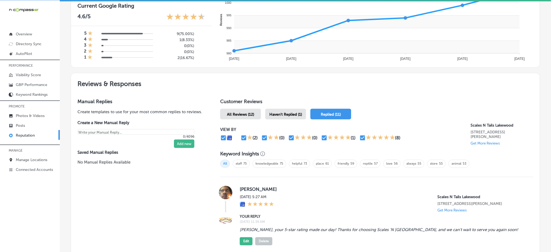
click at [294, 112] on span "Haven't Replied (1)" at bounding box center [285, 114] width 33 height 5
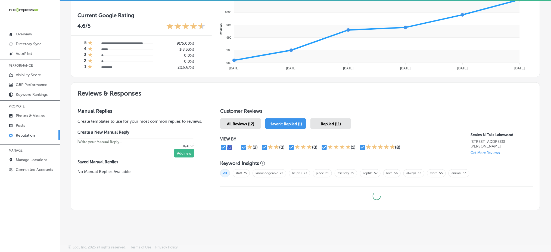
scroll to position [218, 0]
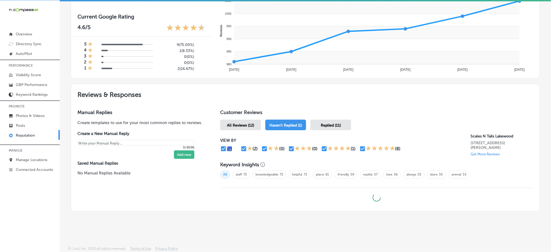
type textarea "x"
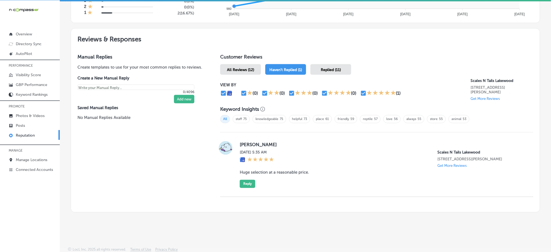
scroll to position [274, 0]
click at [245, 183] on button "Reply" at bounding box center [247, 183] width 15 height 8
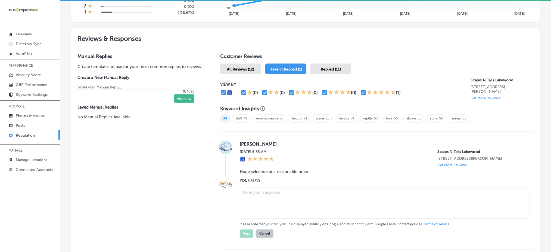
click at [284, 204] on textarea at bounding box center [385, 203] width 290 height 31
paste textarea "Thank you for the kind review, [PERSON_NAME]! We’re happy to hear that you enjo…"
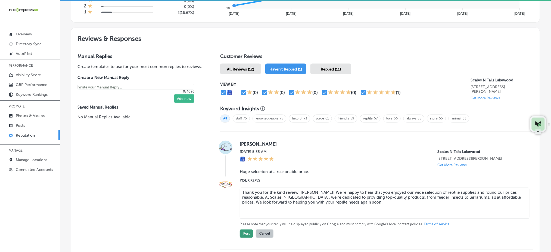
type textarea "Thank you for the kind review, [PERSON_NAME]! We’re happy to hear that you enjo…"
click at [240, 232] on button "Post" at bounding box center [246, 233] width 13 height 8
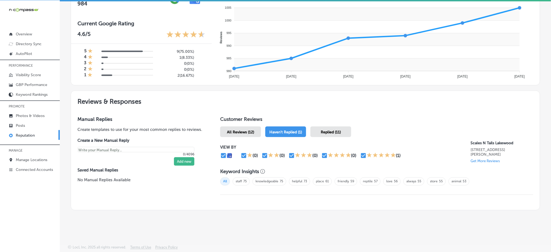
scroll to position [210, 0]
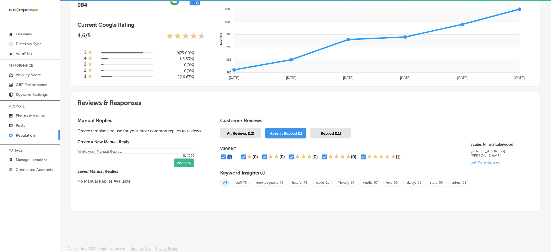
click at [236, 134] on div "All Reviews (12)" at bounding box center [240, 133] width 41 height 11
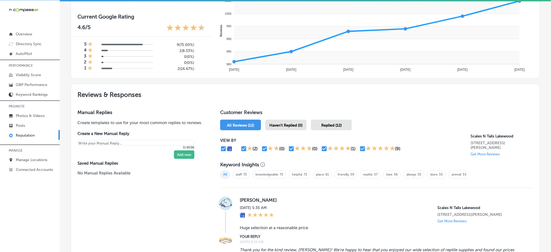
scroll to position [274, 0]
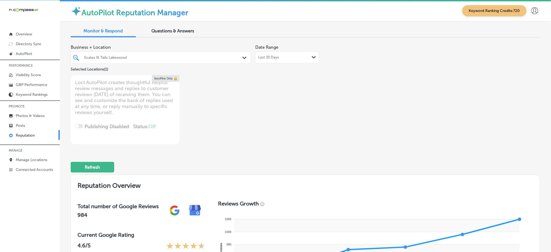
click at [187, 60] on div at bounding box center [152, 57] width 139 height 7
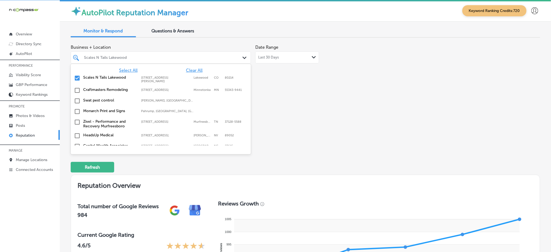
click at [188, 70] on span "Clear All" at bounding box center [194, 70] width 17 height 5
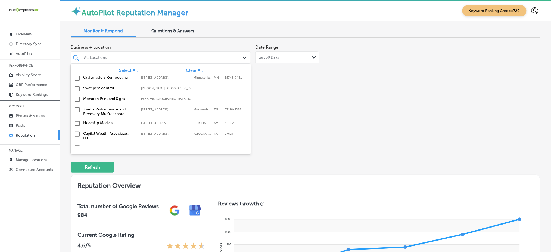
click at [125, 69] on span "Select All" at bounding box center [128, 70] width 18 height 5
click at [360, 101] on div "Business + Location option focused, 1 of 166. 166 results available. Use Up and…" at bounding box center [305, 93] width 469 height 102
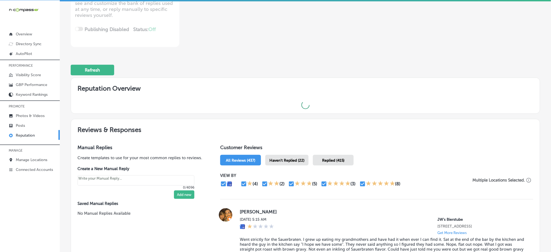
type textarea "x"
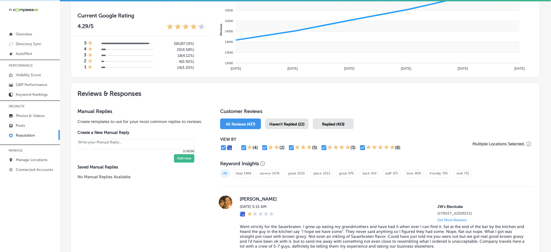
scroll to position [254, 0]
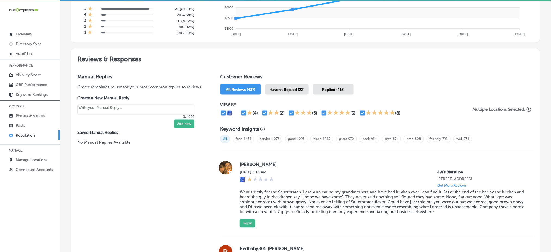
click at [286, 84] on div "Haven't Replied (22)" at bounding box center [286, 89] width 43 height 11
